Goal: Information Seeking & Learning: Find specific fact

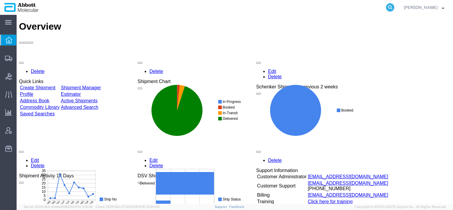
click at [394, 5] on icon at bounding box center [390, 7] width 8 height 8
click at [334, 9] on input "search" at bounding box center [296, 7] width 180 height 14
paste input "620611066"
type input "620611066"
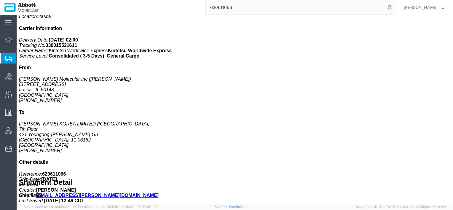
scroll to position [148, 0]
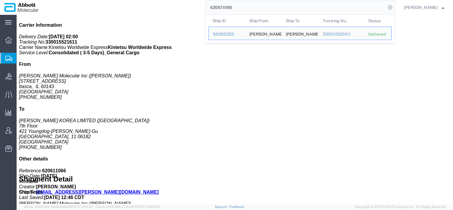
drag, startPoint x: 73, startPoint y: 80, endPoint x: 11, endPoint y: 82, distance: 62.8
click div "Total weight: 1390.00 KGS Dimensions: L 120.00 x W 51.00 x H 89.00 IN Devices: …"
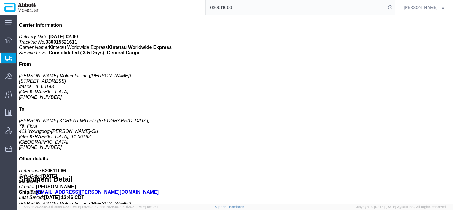
copy b "L 120.00 x W 51.00 x H 89.00 IN"
click div "1 Pallet (Component) Total weight: 90.00 KGS Dimensions: L 58.00 x W 42.00 x H …"
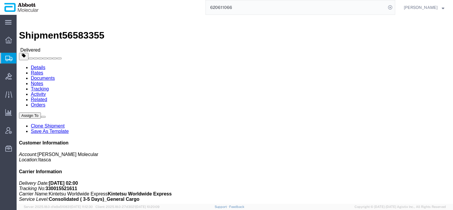
scroll to position [0, 0]
